Goal: Check status

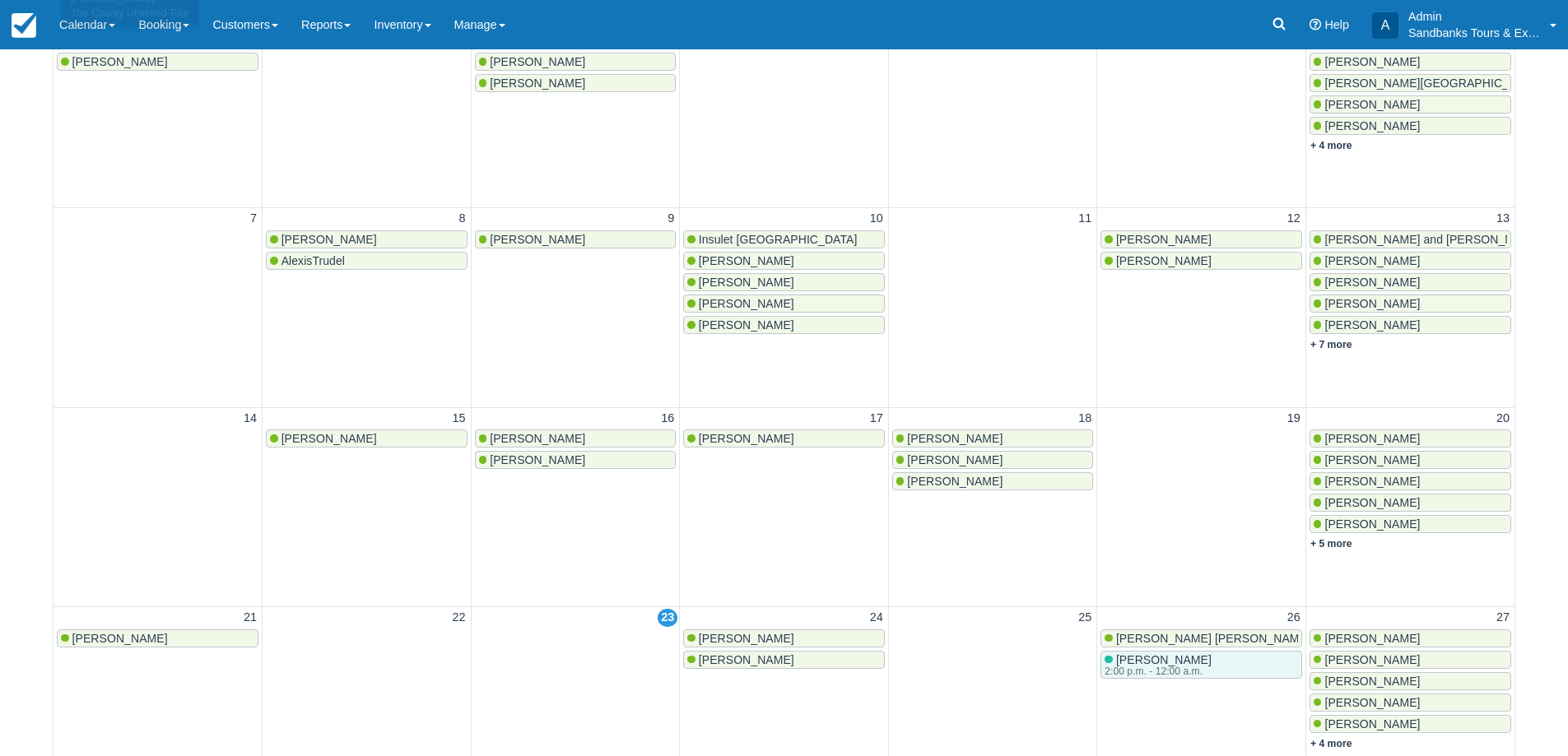
scroll to position [84, 0]
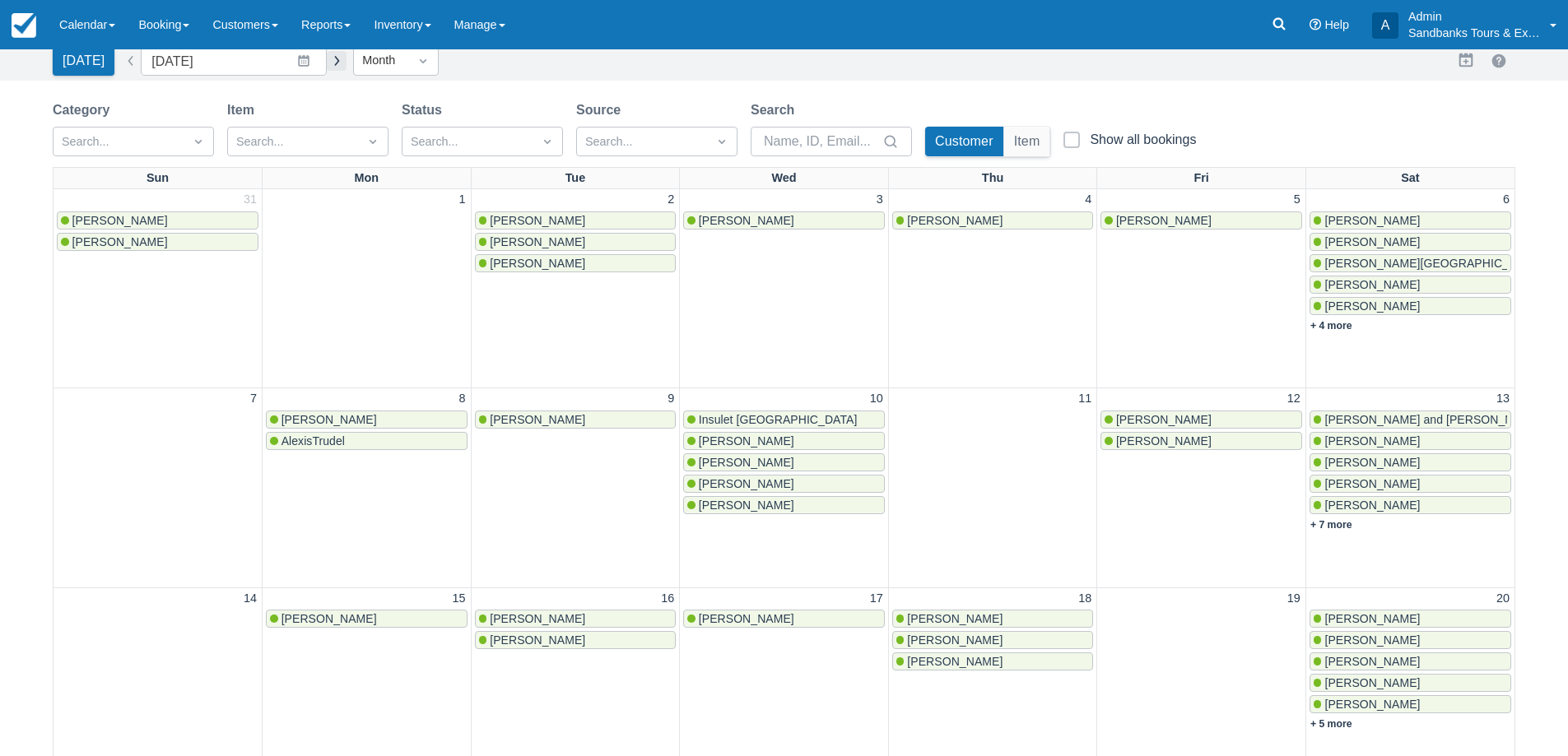
click at [332, 65] on button "button" at bounding box center [337, 61] width 20 height 20
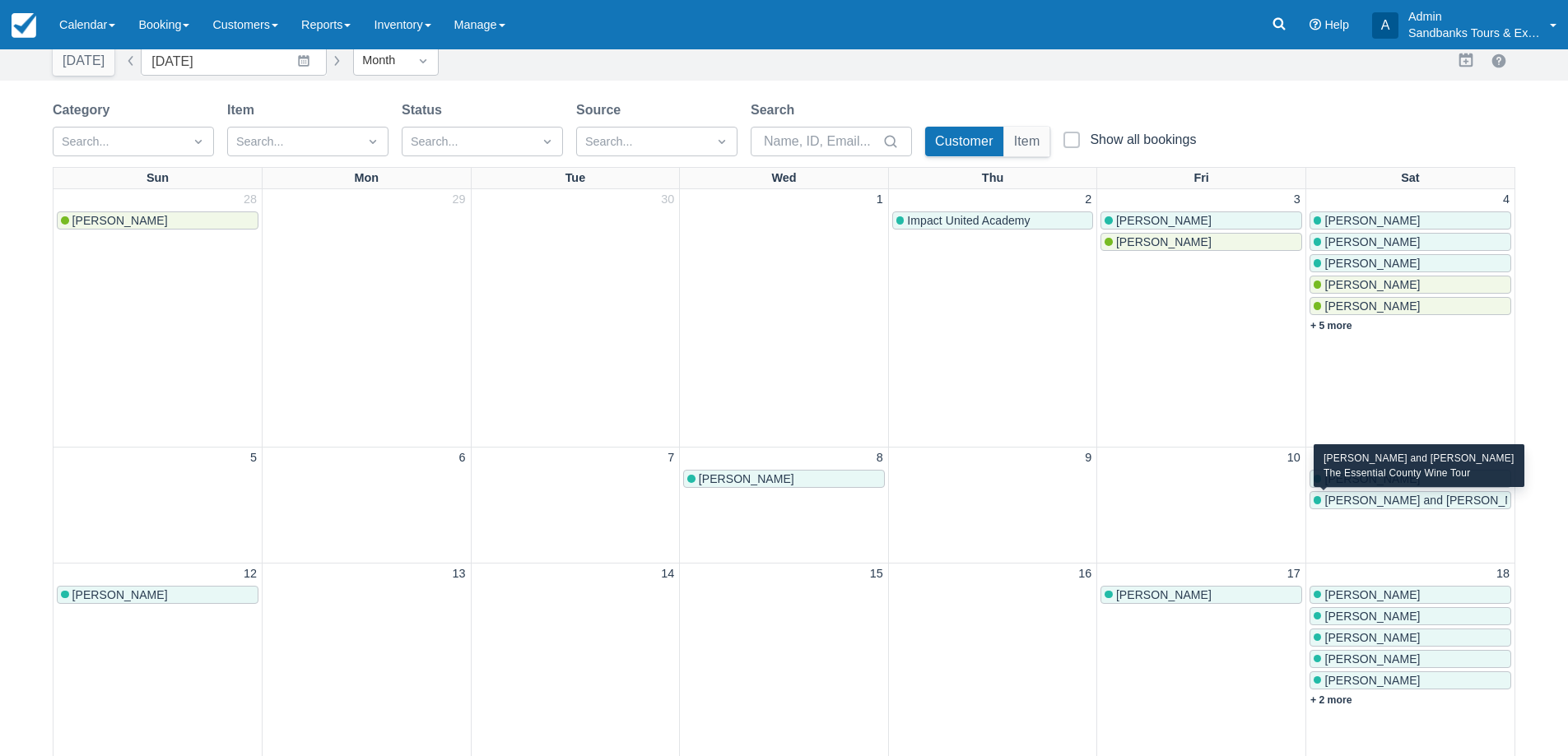
click at [1376, 505] on span "[PERSON_NAME] and [PERSON_NAME]" at bounding box center [1433, 500] width 217 height 13
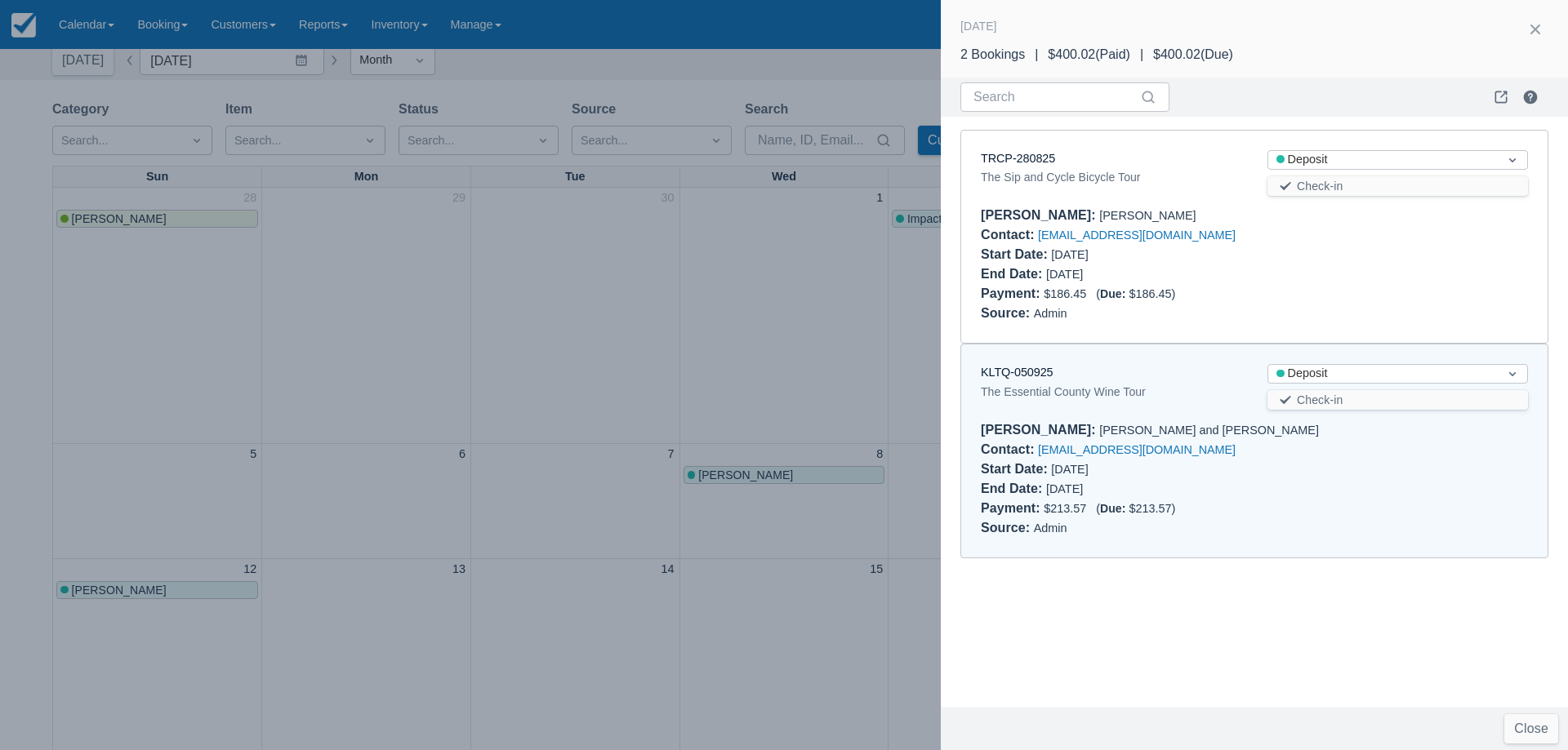
click at [556, 289] on div at bounding box center [784, 375] width 1568 height 750
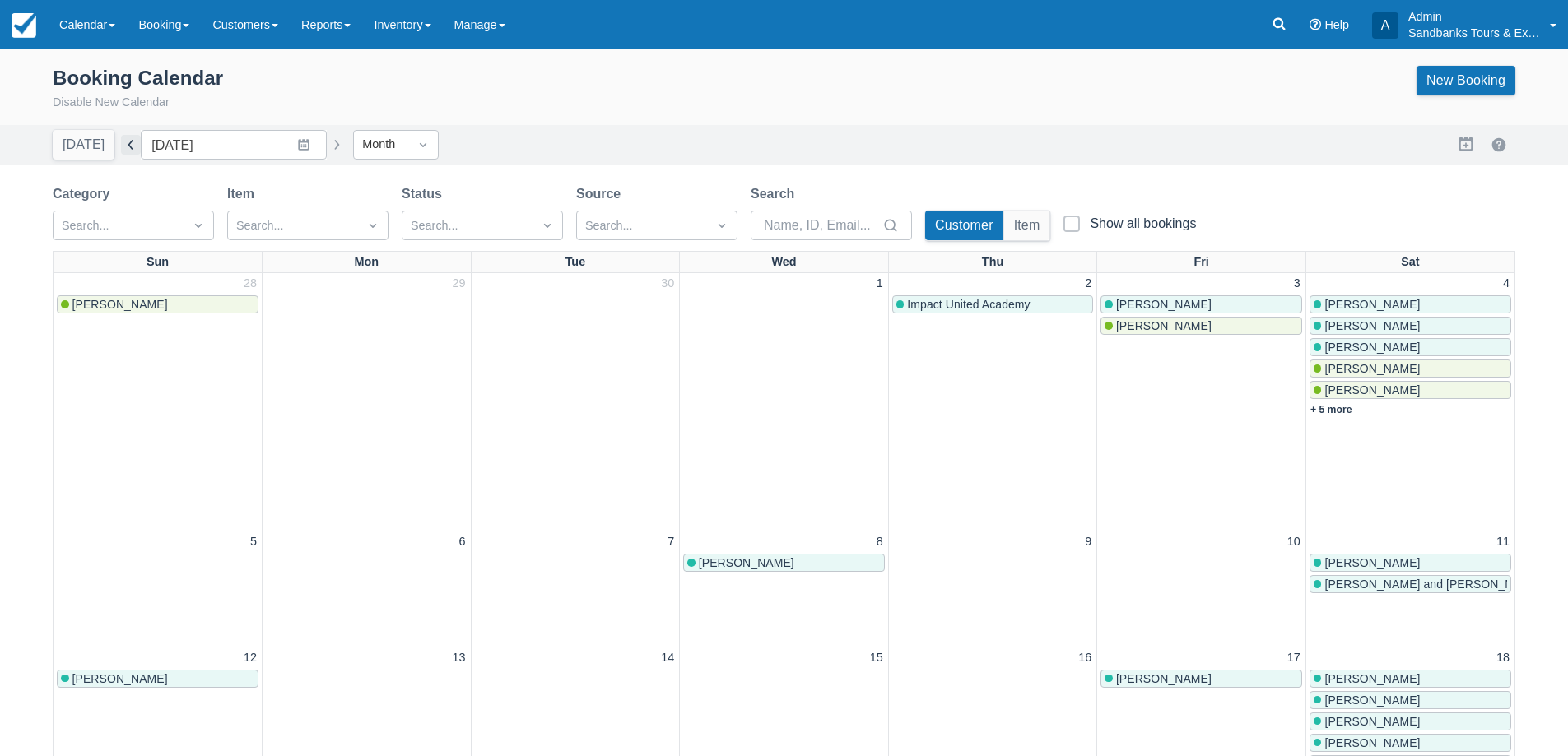
click at [121, 147] on button "button" at bounding box center [131, 145] width 20 height 20
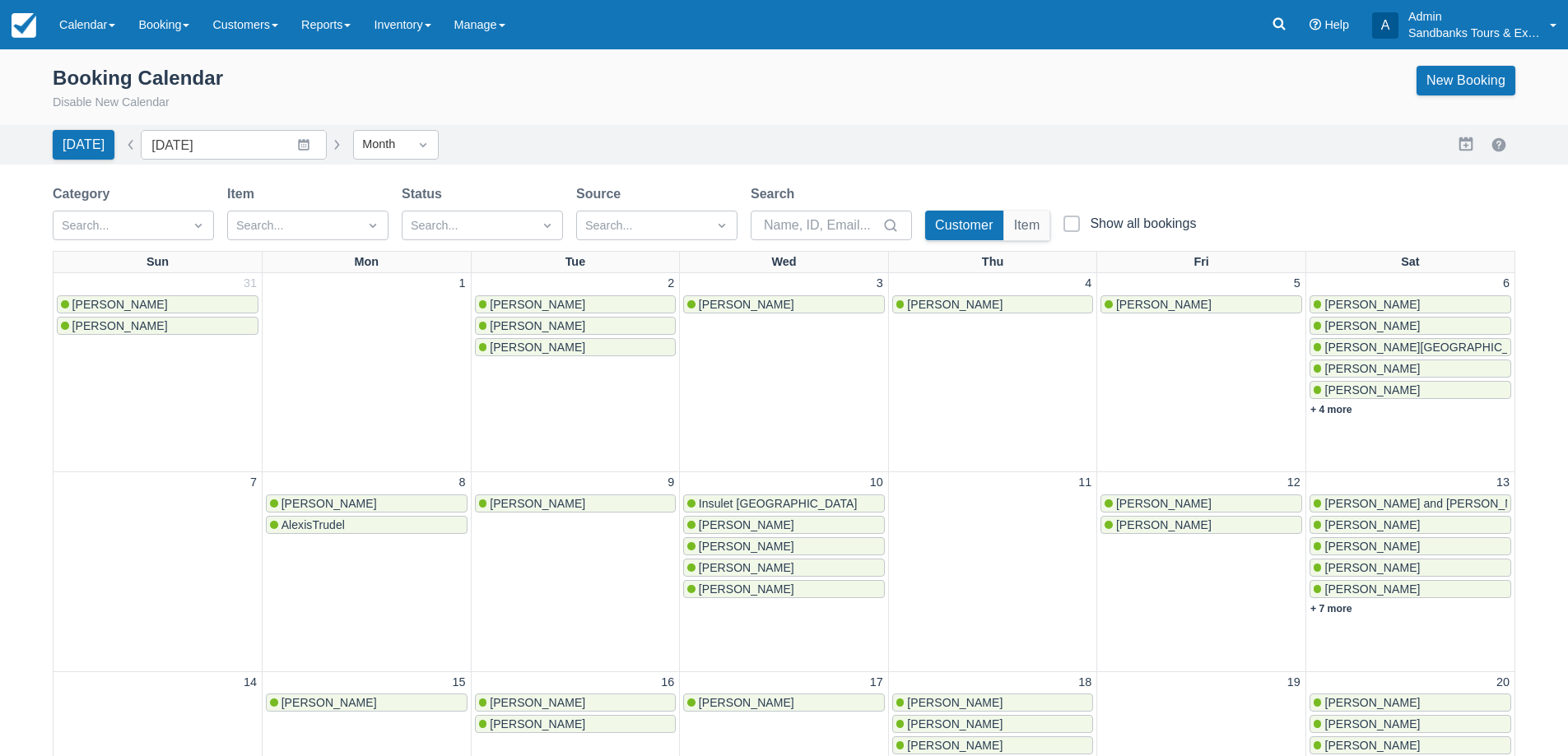
click at [327, 153] on button "button" at bounding box center [337, 145] width 20 height 20
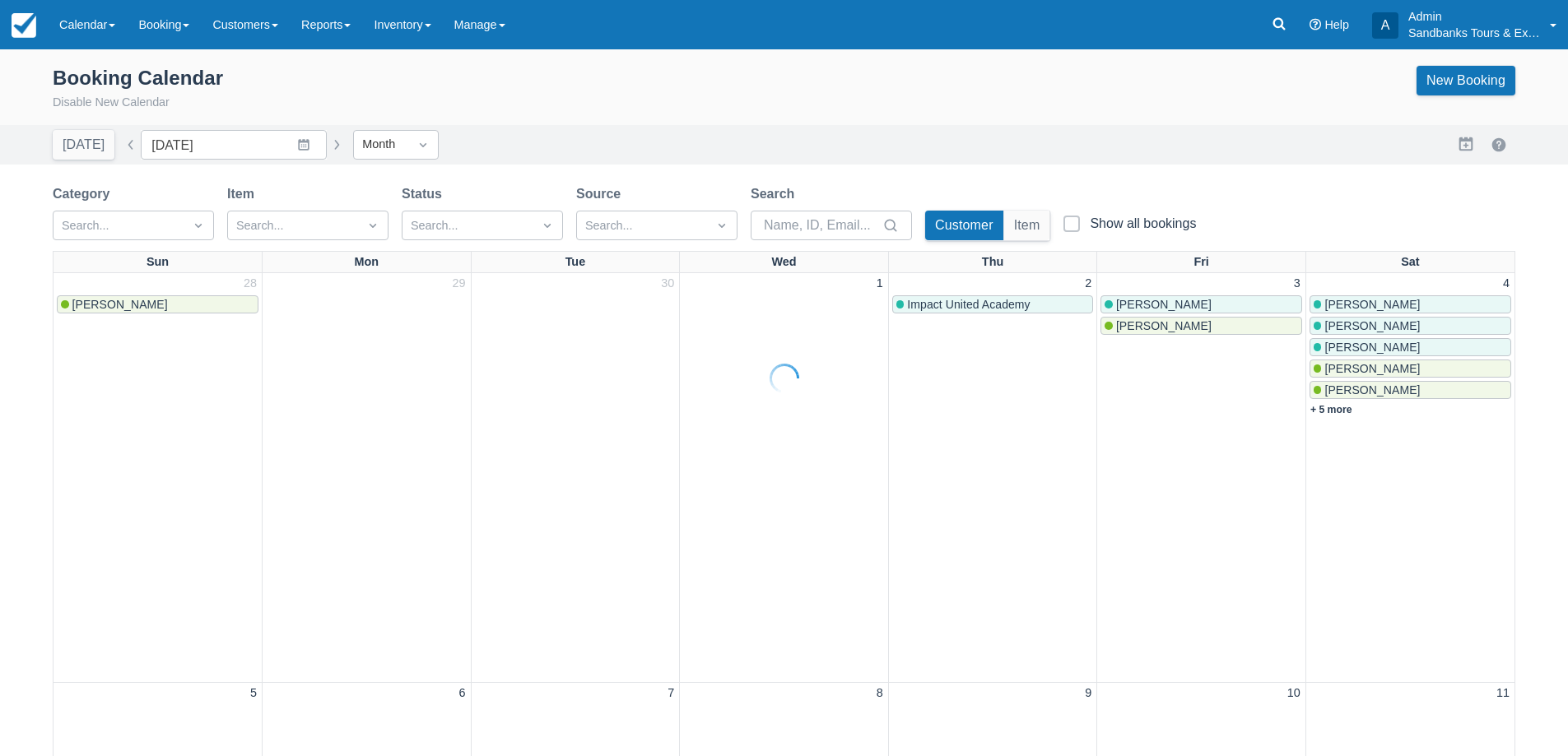
type input "[DATE]"
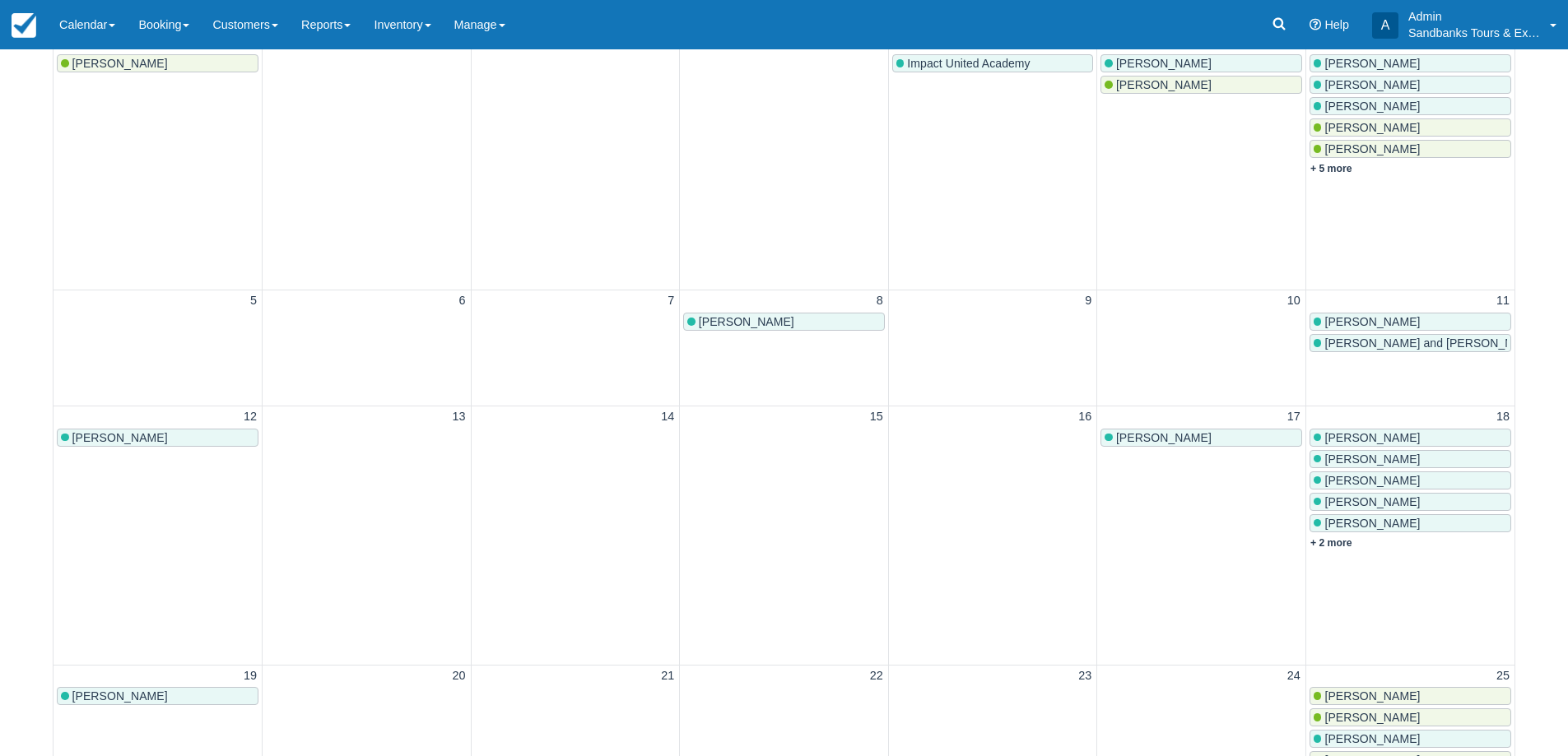
scroll to position [412, 0]
